Goal: Information Seeking & Learning: Learn about a topic

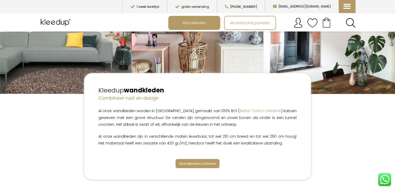
scroll to position [77, 0]
click at [200, 159] on link "Wandkleden collectie" at bounding box center [198, 163] width 44 height 9
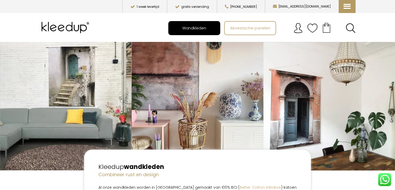
click at [190, 29] on span "Wandkleden" at bounding box center [195, 28] width 30 height 10
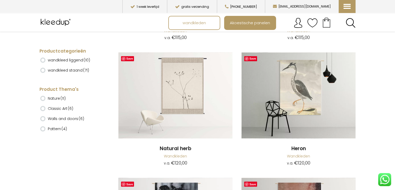
scroll to position [2858, 0]
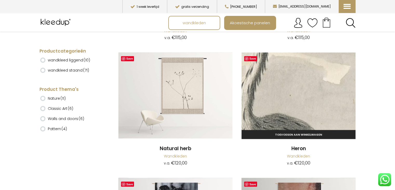
click at [314, 109] on img at bounding box center [299, 95] width 114 height 86
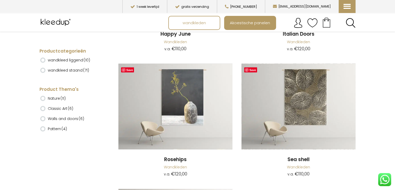
scroll to position [4974, 0]
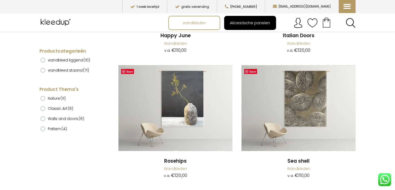
click at [244, 27] on span "Akoestische panelen" at bounding box center [250, 23] width 46 height 10
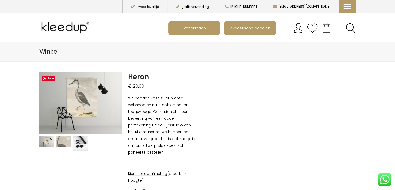
click at [154, 115] on p "We hadden Rose XL al in onze webshop en nu is ook Carnation toegevoegd. Carnati…" at bounding box center [163, 125] width 70 height 61
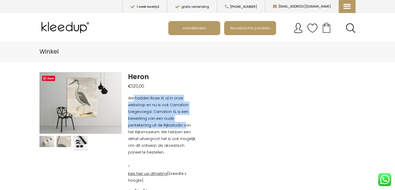
drag, startPoint x: 134, startPoint y: 101, endPoint x: 162, endPoint y: 124, distance: 36.0
click at [162, 124] on p "We hadden Rose XL al in onze webshop en nu is ook Carnation toegevoegd. Carnati…" at bounding box center [163, 125] width 70 height 61
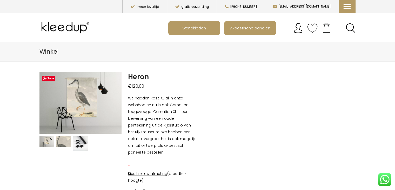
click at [148, 141] on p "We hadden Rose XL al in onze webshop en nu is ook Carnation toegevoegd. Carnati…" at bounding box center [163, 125] width 70 height 61
click at [45, 139] on img at bounding box center [47, 141] width 15 height 11
click at [62, 143] on img at bounding box center [63, 141] width 15 height 11
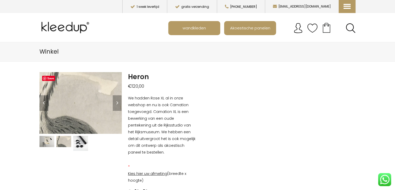
click at [79, 145] on img at bounding box center [80, 143] width 15 height 15
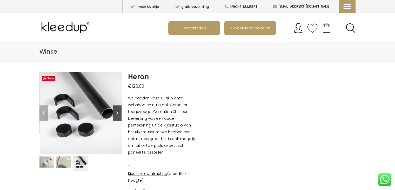
click at [116, 108] on link "Next" at bounding box center [117, 113] width 9 height 16
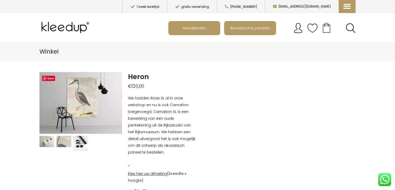
click at [148, 172] on p "Kies hier uw afmeting (breedte x hoogte)" at bounding box center [163, 177] width 70 height 14
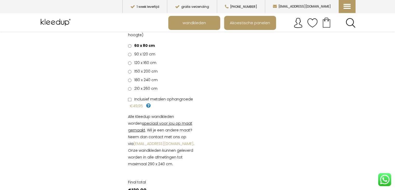
scroll to position [153, 0]
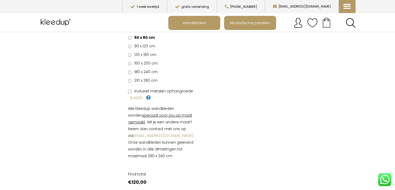
click at [127, 105] on div "Alle Kleedup wandkleden worden speciaal voor jou op maat gemaakt . Wil je een a…" at bounding box center [162, 132] width 77 height 54
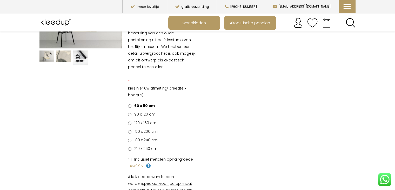
scroll to position [87, 0]
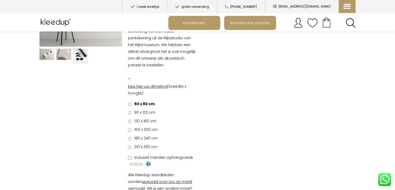
click at [146, 144] on span "210 x 260 cm" at bounding box center [145, 146] width 25 height 5
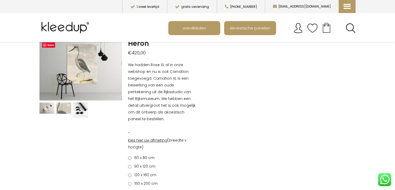
scroll to position [43, 0]
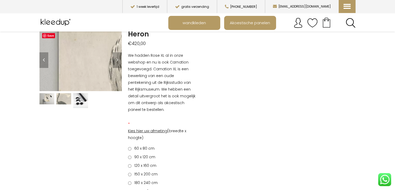
click at [70, 48] on img at bounding box center [143, 126] width 520 height 390
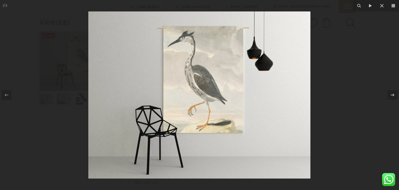
click at [222, 93] on img at bounding box center [199, 94] width 222 height 167
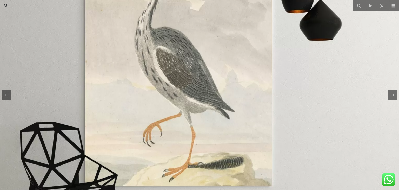
click at [256, 135] on img at bounding box center [170, 97] width 520 height 390
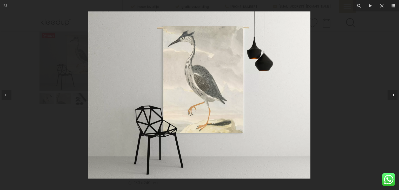
click at [394, 96] on icon at bounding box center [393, 95] width 6 height 6
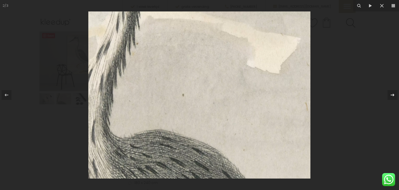
click at [394, 96] on icon at bounding box center [393, 95] width 6 height 6
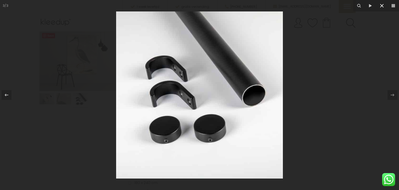
click at [381, 7] on icon at bounding box center [382, 6] width 4 height 4
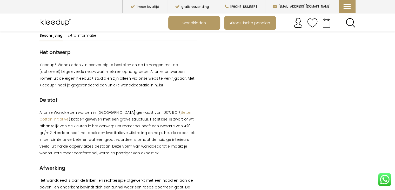
scroll to position [374, 0]
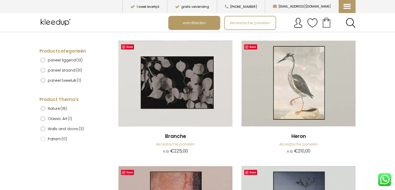
scroll to position [2542, 0]
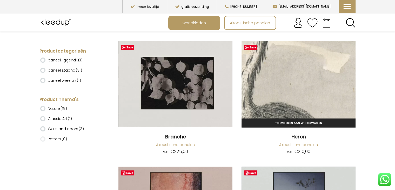
click at [324, 84] on img at bounding box center [299, 84] width 114 height 86
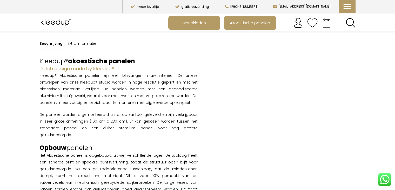
scroll to position [305, 0]
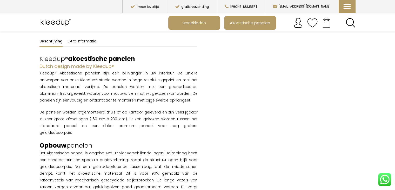
drag, startPoint x: 36, startPoint y: 68, endPoint x: 32, endPoint y: 65, distance: 5.1
click at [32, 65] on main "Winkel Save Previous Next Heron € 210,00 * Kies hier uw afmeting (breedte x hoo…" at bounding box center [197, 53] width 395 height 632
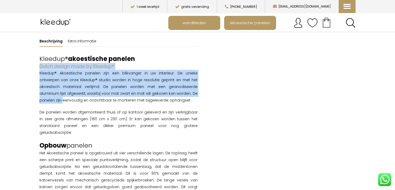
drag, startPoint x: 35, startPoint y: 95, endPoint x: 30, endPoint y: 59, distance: 37.3
click at [30, 59] on main "Winkel Save Previous Next Heron € 210,00 * Kies hier uw afmeting (breedte x hoo…" at bounding box center [197, 53] width 395 height 632
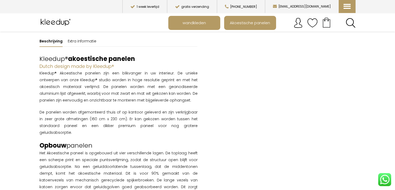
click at [40, 98] on div "Kleedup® Akoestische panelen zijn een blikvanger in uw interieur. De unieke ont…" at bounding box center [119, 161] width 158 height 182
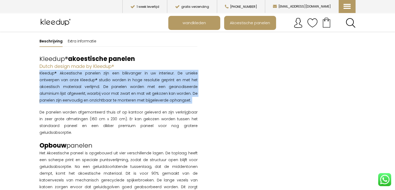
drag, startPoint x: 40, startPoint y: 98, endPoint x: 31, endPoint y: 64, distance: 35.5
click at [31, 64] on main "Winkel Save Previous Next Heron € 210,00 * Kies hier uw afmeting (breedte x hoo…" at bounding box center [197, 53] width 395 height 632
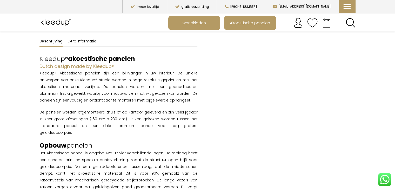
click at [54, 110] on p "De panelen worden afgemonteerd thuis of op kantoor geleverd en zijn verkrijgbaa…" at bounding box center [119, 122] width 158 height 27
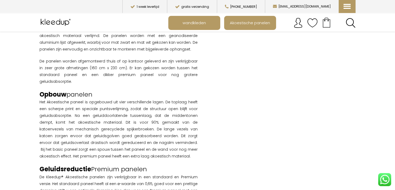
scroll to position [356, 0]
click at [29, 90] on main "Winkel Save Previous Next Heron € 210,00 * Kies hier uw afmeting (breedte x hoo…" at bounding box center [197, 2] width 395 height 632
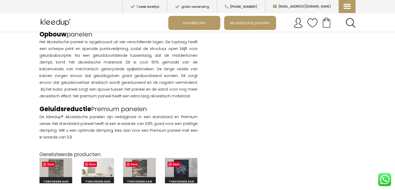
scroll to position [417, 0]
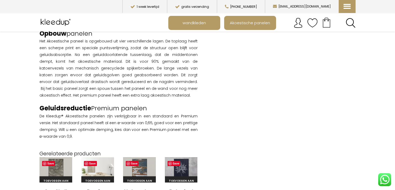
drag, startPoint x: 34, startPoint y: 97, endPoint x: 36, endPoint y: 90, distance: 7.2
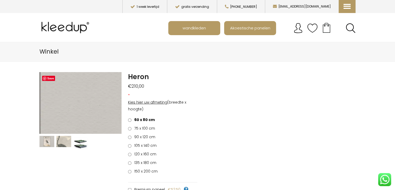
scroll to position [0, 0]
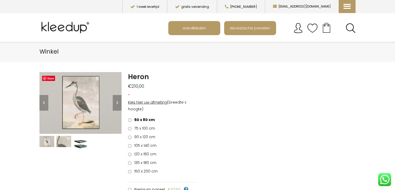
click at [84, 145] on img at bounding box center [80, 143] width 15 height 15
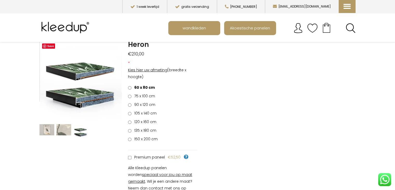
scroll to position [32, 0]
click at [51, 128] on img at bounding box center [47, 129] width 15 height 11
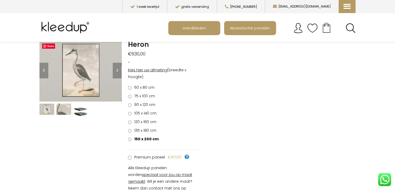
click at [62, 118] on ol at bounding box center [80, 110] width 84 height 18
click at [65, 115] on li at bounding box center [63, 108] width 17 height 13
click at [67, 112] on img at bounding box center [63, 108] width 15 height 11
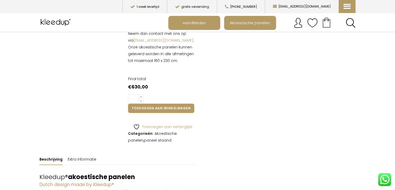
scroll to position [187, 0]
click at [58, 22] on img at bounding box center [57, 22] width 34 height 13
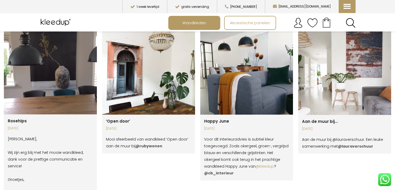
scroll to position [765, 0]
